Goal: Task Accomplishment & Management: Manage account settings

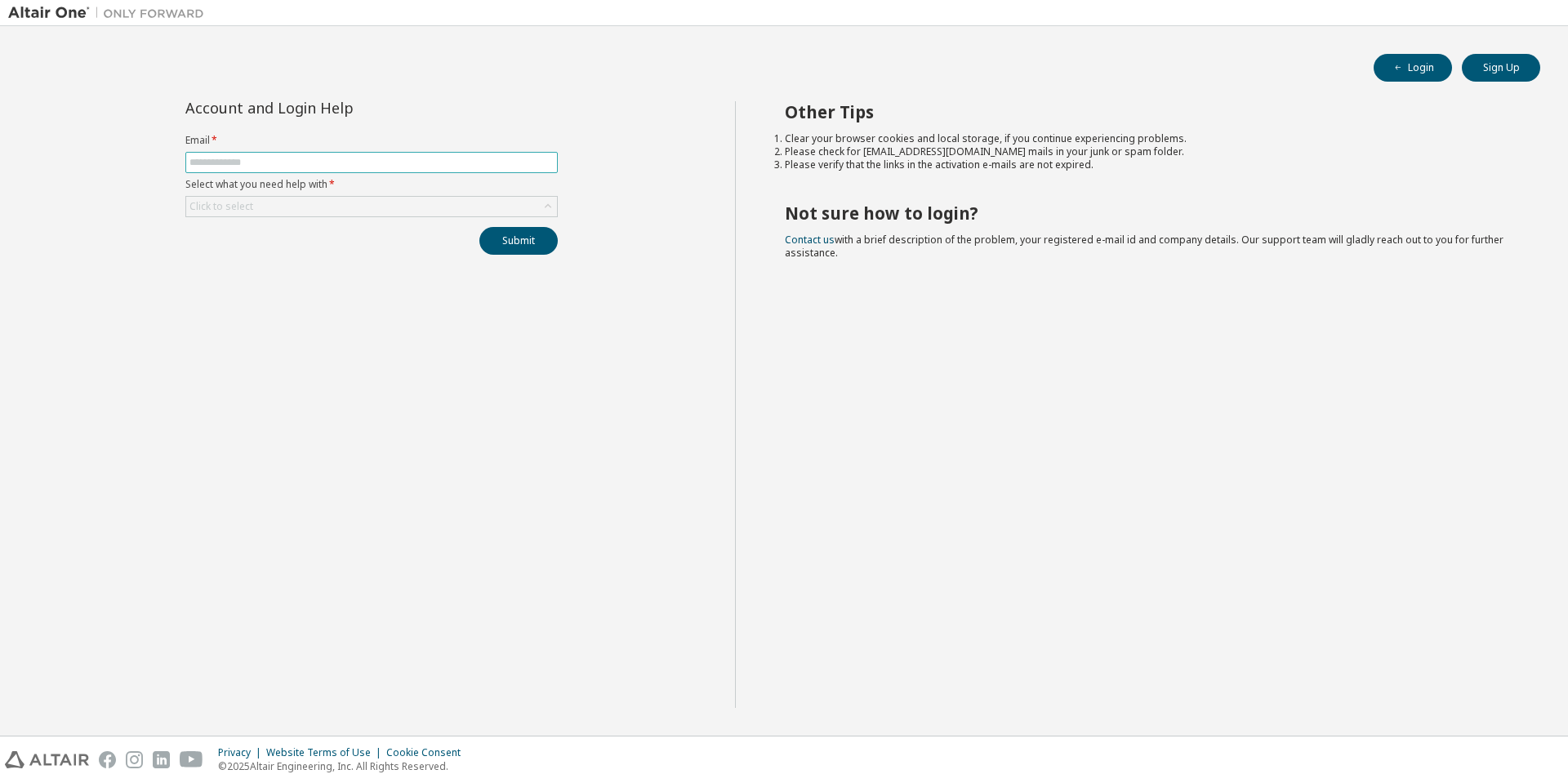
click at [340, 166] on input "text" at bounding box center [371, 162] width 364 height 13
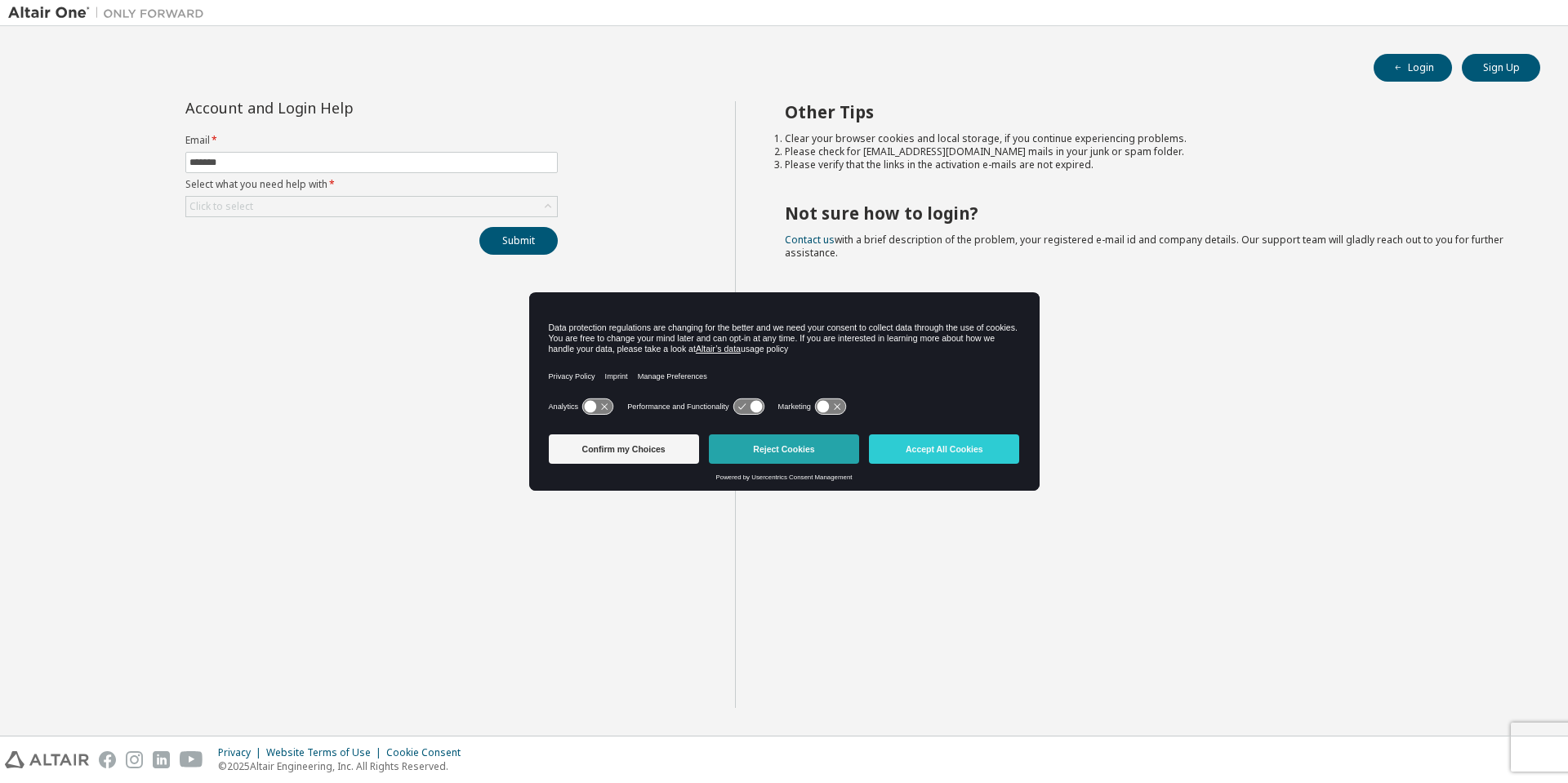
click at [804, 445] on button "Reject Cookies" at bounding box center [784, 449] width 151 height 29
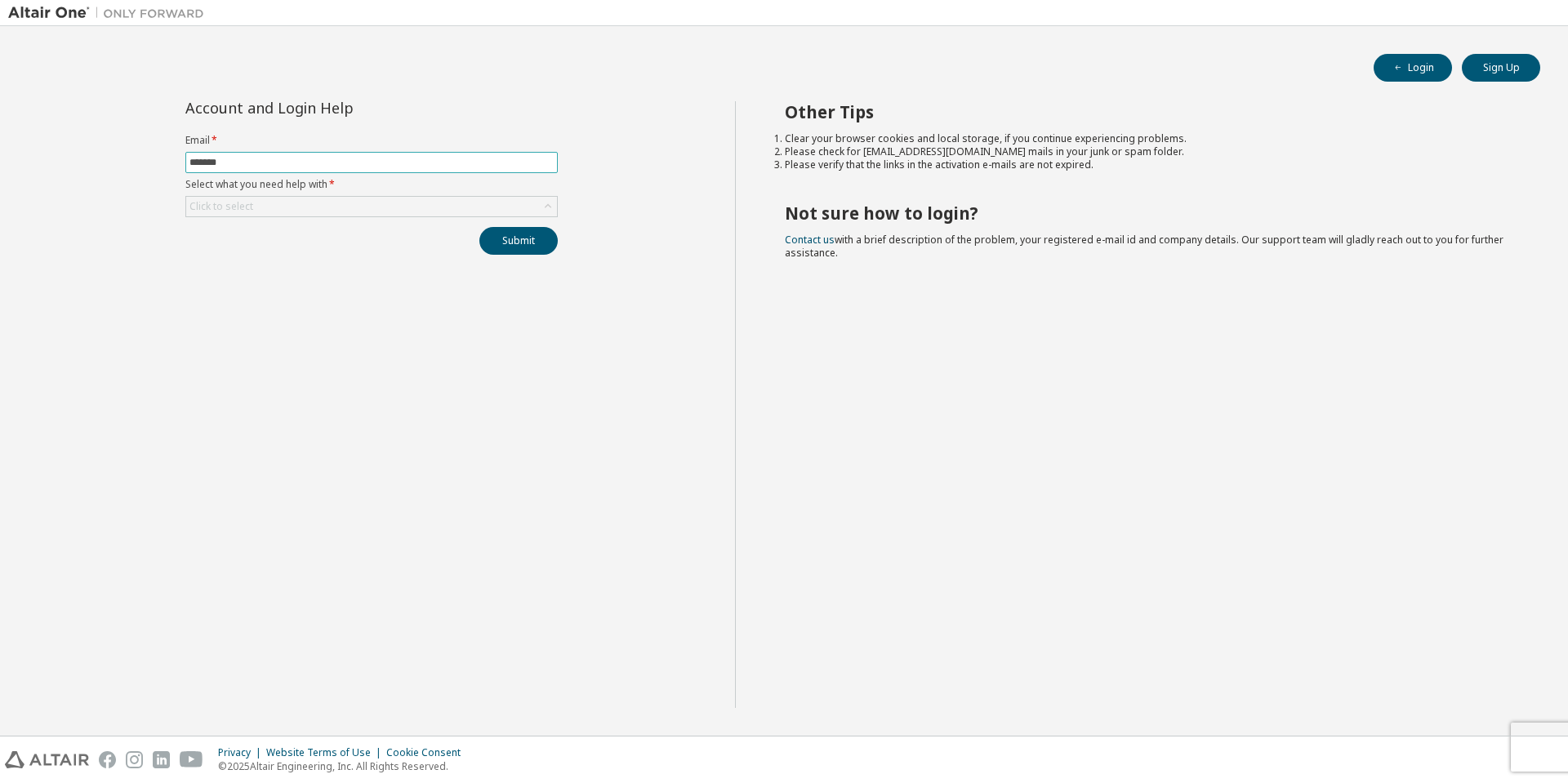
click at [273, 159] on input "*******" at bounding box center [371, 162] width 364 height 13
type input "**********"
click at [479, 227] on button "Submit" at bounding box center [518, 240] width 78 height 28
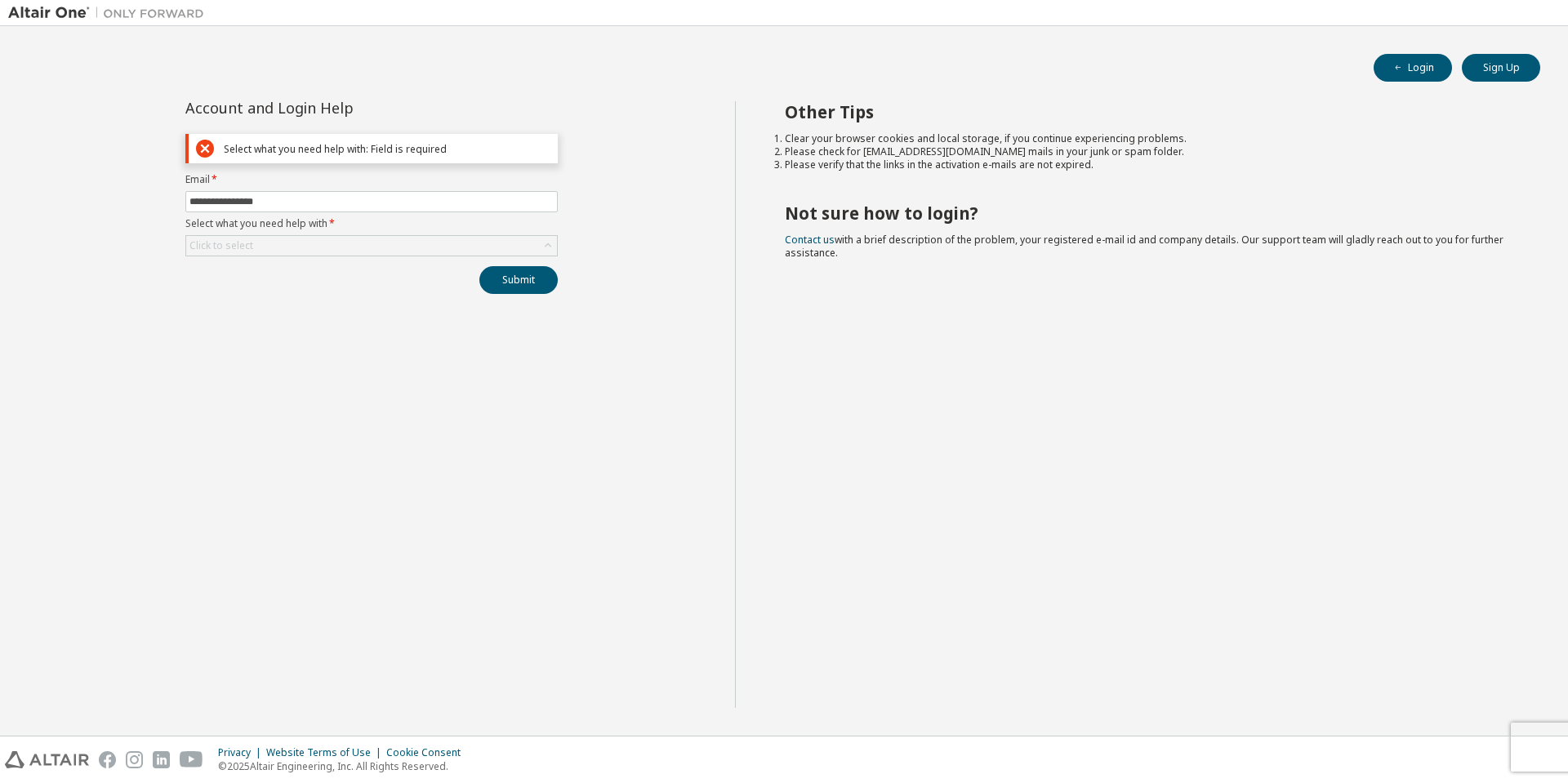
drag, startPoint x: 414, startPoint y: 275, endPoint x: 422, endPoint y: 257, distance: 19.7
click at [416, 269] on div "Submit" at bounding box center [371, 279] width 372 height 28
drag, startPoint x: 472, startPoint y: 273, endPoint x: 503, endPoint y: 278, distance: 31.4
click at [477, 274] on div "Submit" at bounding box center [371, 279] width 372 height 28
click at [503, 278] on button "Submit" at bounding box center [518, 279] width 78 height 28
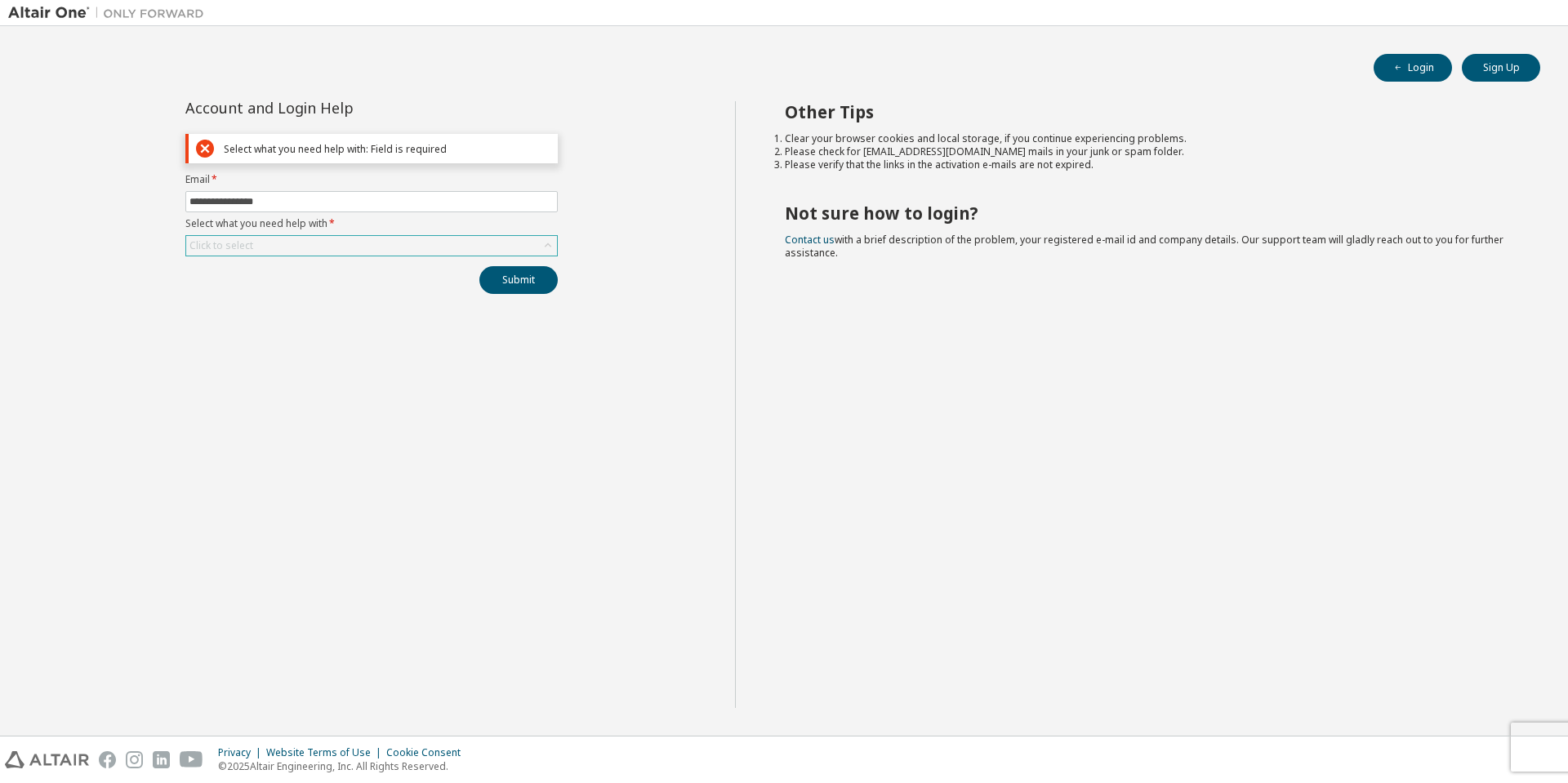
drag, startPoint x: 369, startPoint y: 245, endPoint x: 405, endPoint y: 242, distance: 36.1
click at [402, 242] on div "Click to select" at bounding box center [371, 246] width 371 height 20
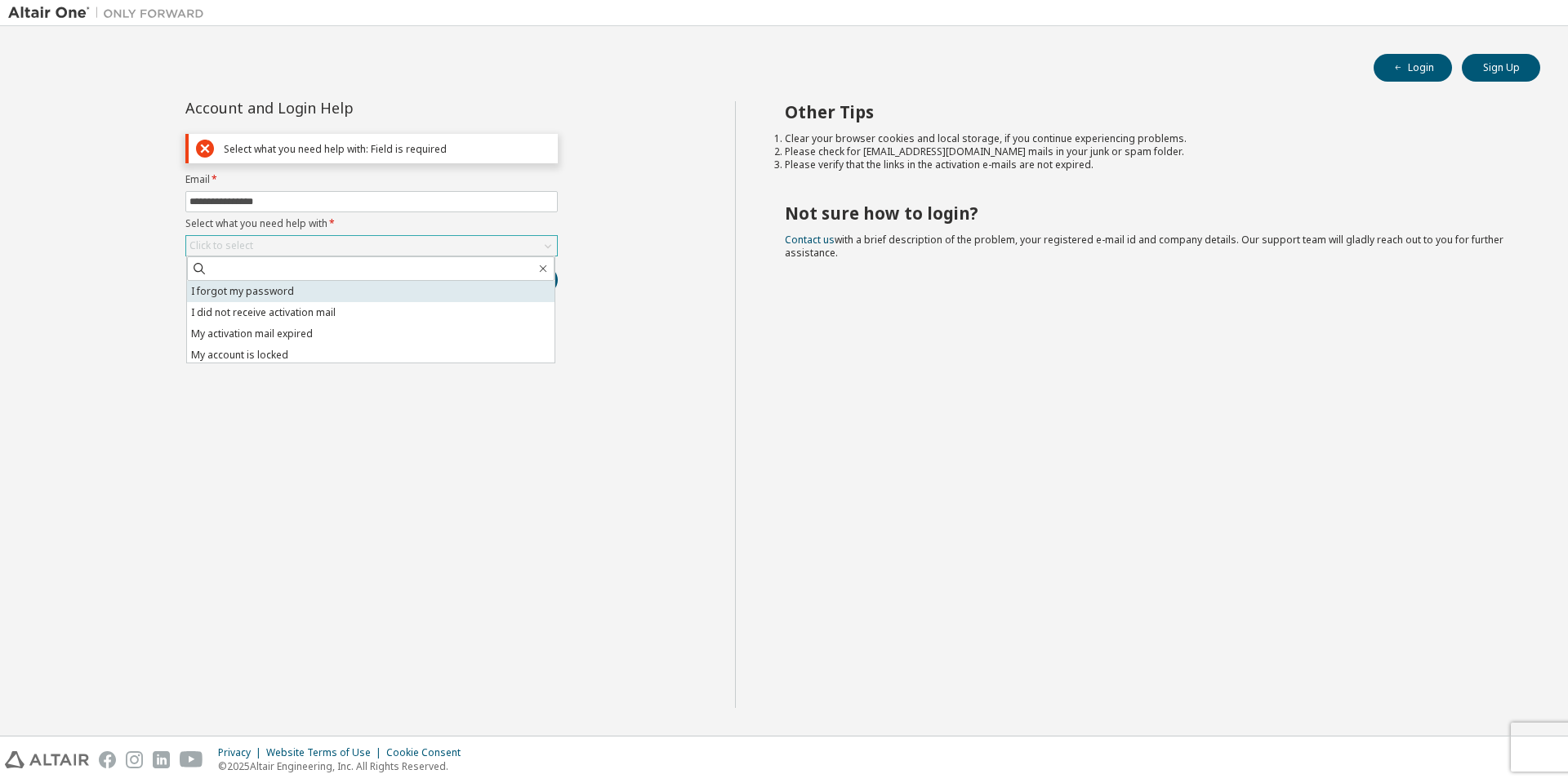
click at [348, 289] on li "I forgot my password" at bounding box center [370, 291] width 368 height 21
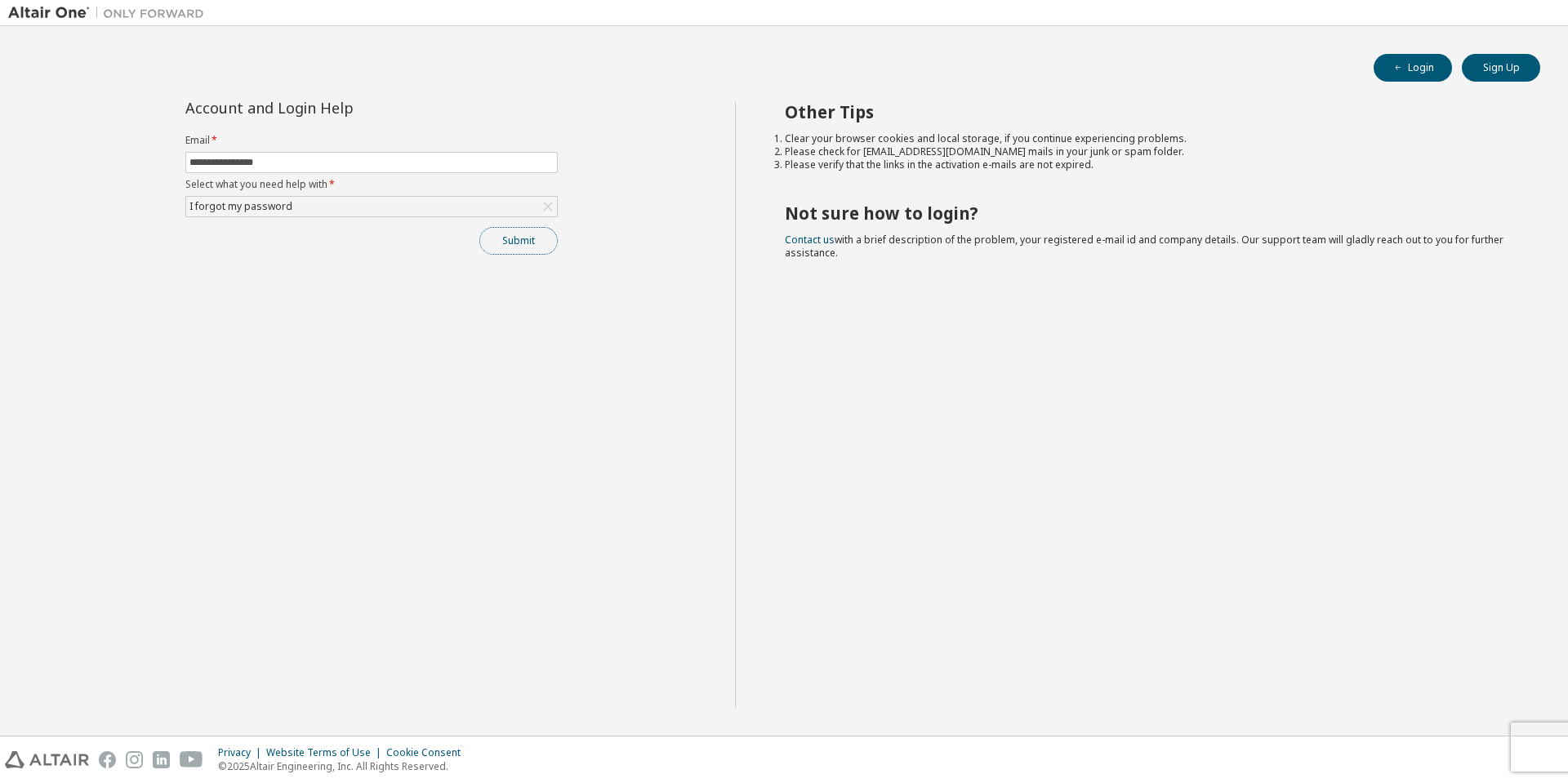
click at [524, 245] on button "Submit" at bounding box center [518, 240] width 78 height 28
click at [1426, 67] on button "Login" at bounding box center [1413, 67] width 78 height 28
